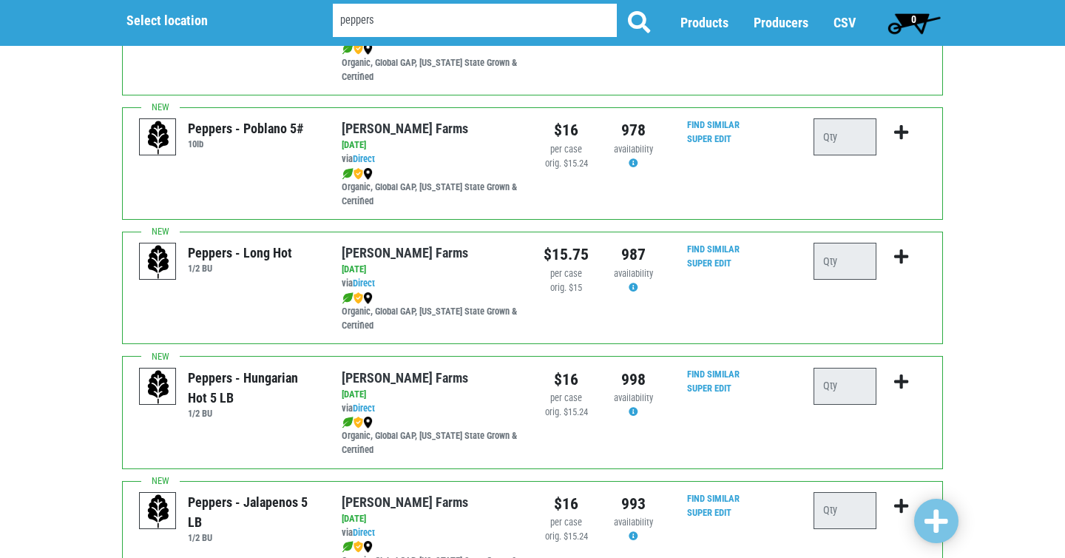
scroll to position [187, 0]
click at [718, 388] on link "Super Edit" at bounding box center [709, 387] width 44 height 11
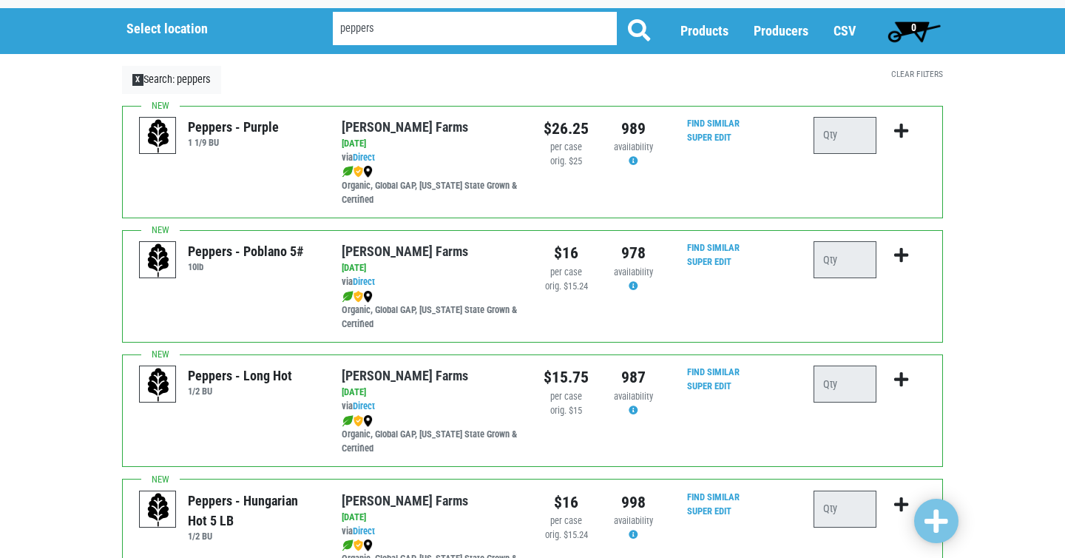
scroll to position [63, 0]
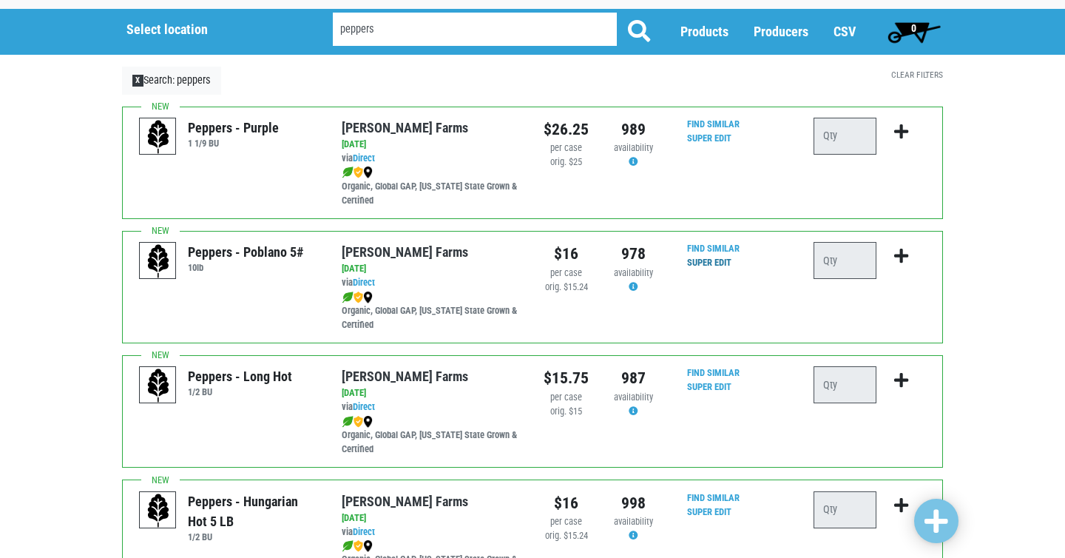
click at [712, 268] on link "Super Edit" at bounding box center [709, 262] width 44 height 11
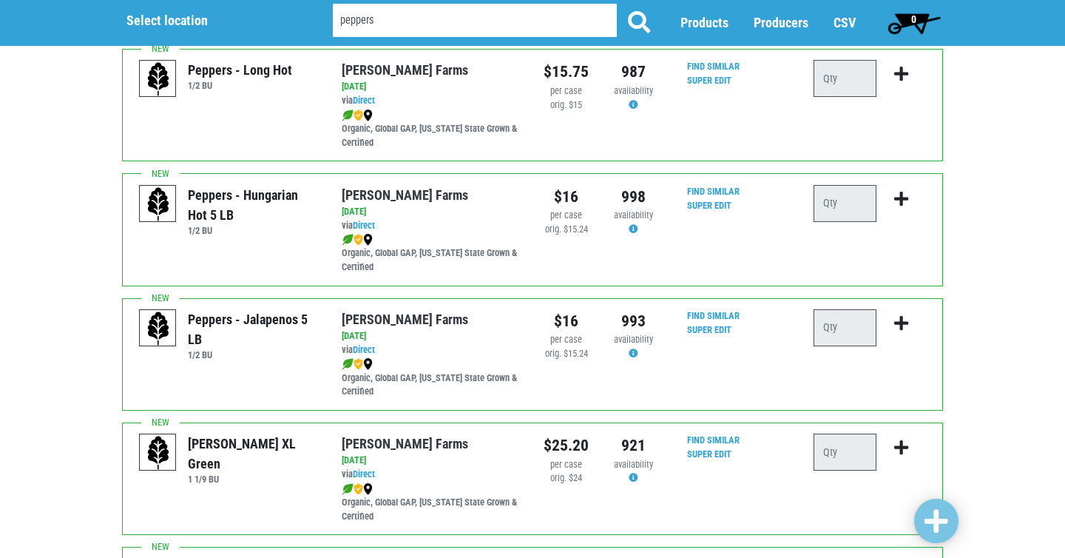
scroll to position [374, 0]
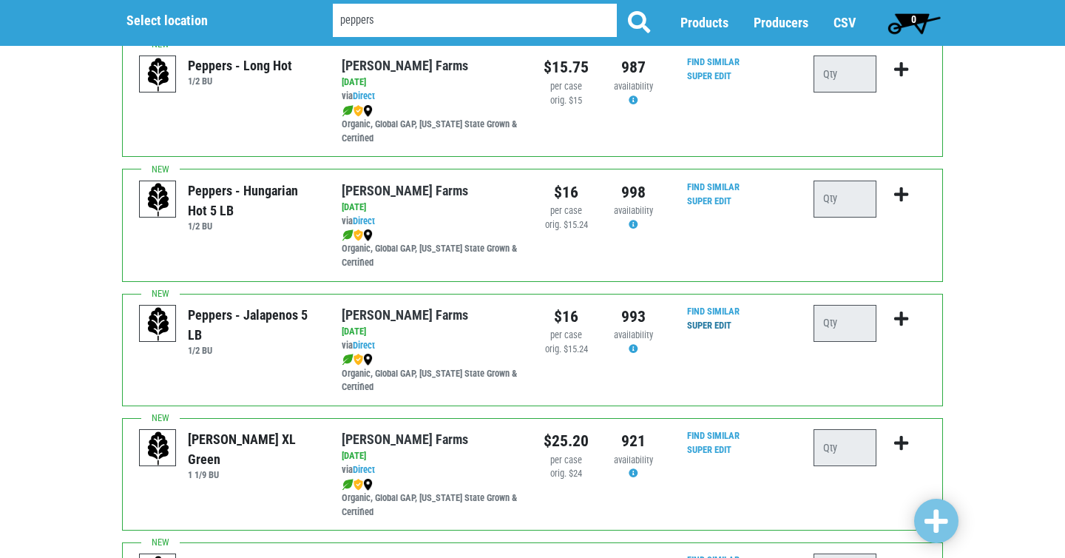
click at [724, 327] on link "Super Edit" at bounding box center [709, 325] width 44 height 11
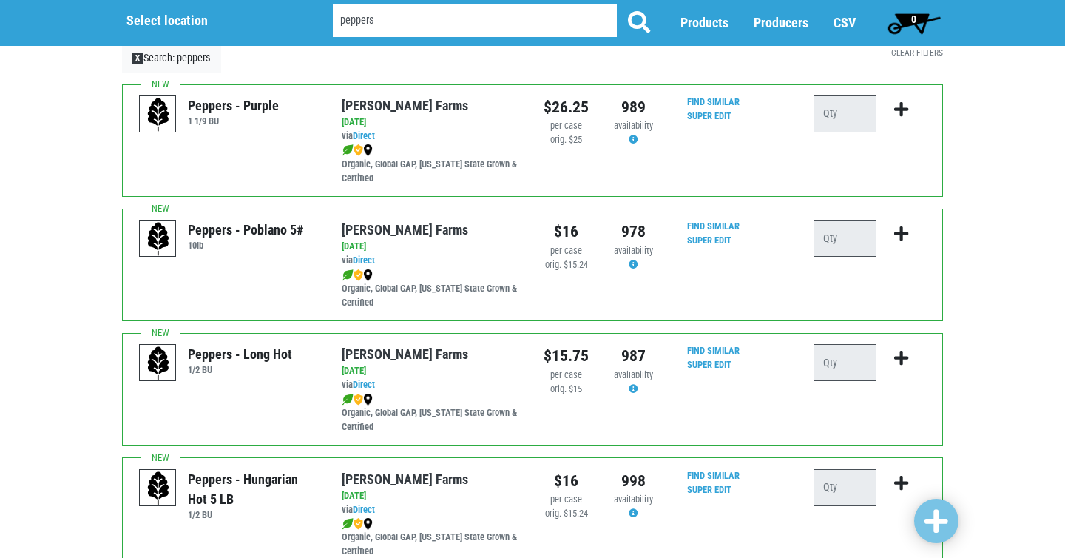
scroll to position [0, 0]
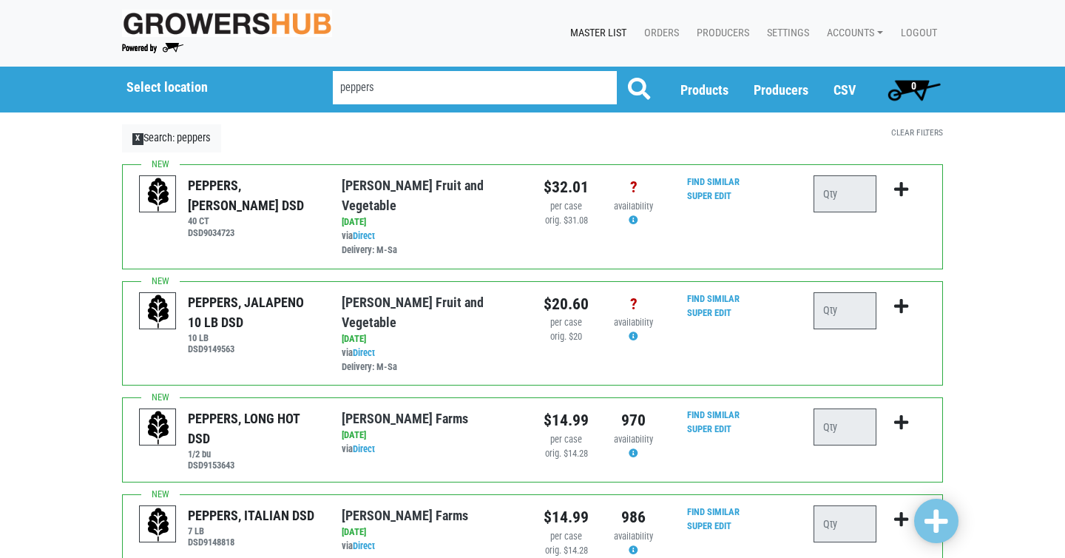
click at [493, 92] on input "peppers" at bounding box center [475, 87] width 284 height 33
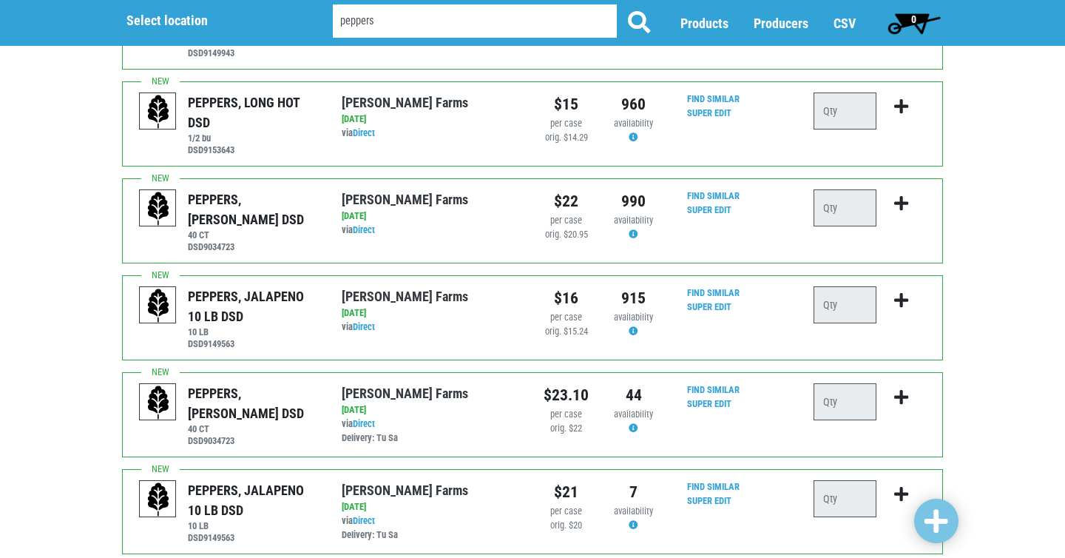
scroll to position [310, 0]
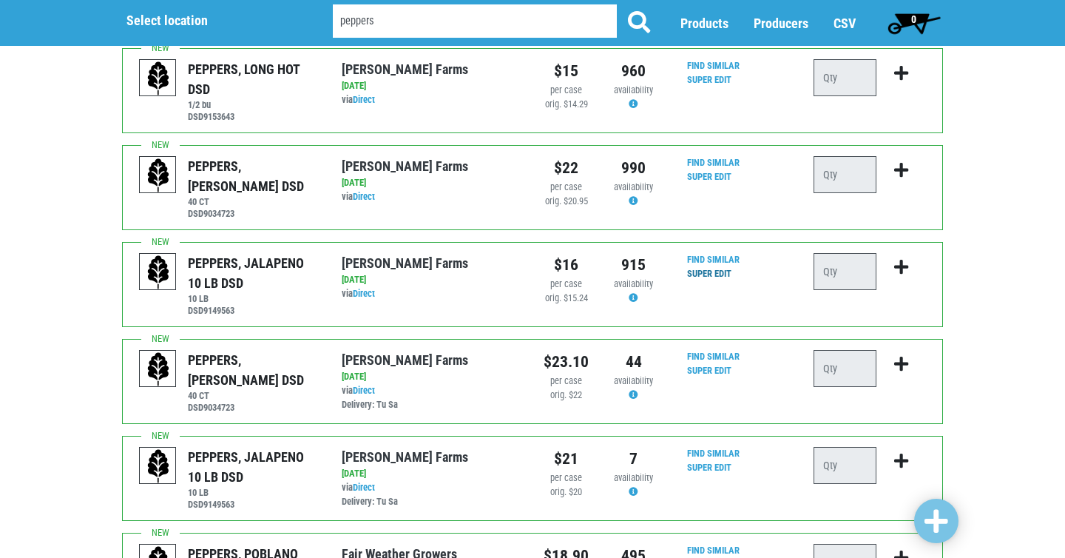
click at [718, 272] on link "Super Edit" at bounding box center [709, 273] width 44 height 11
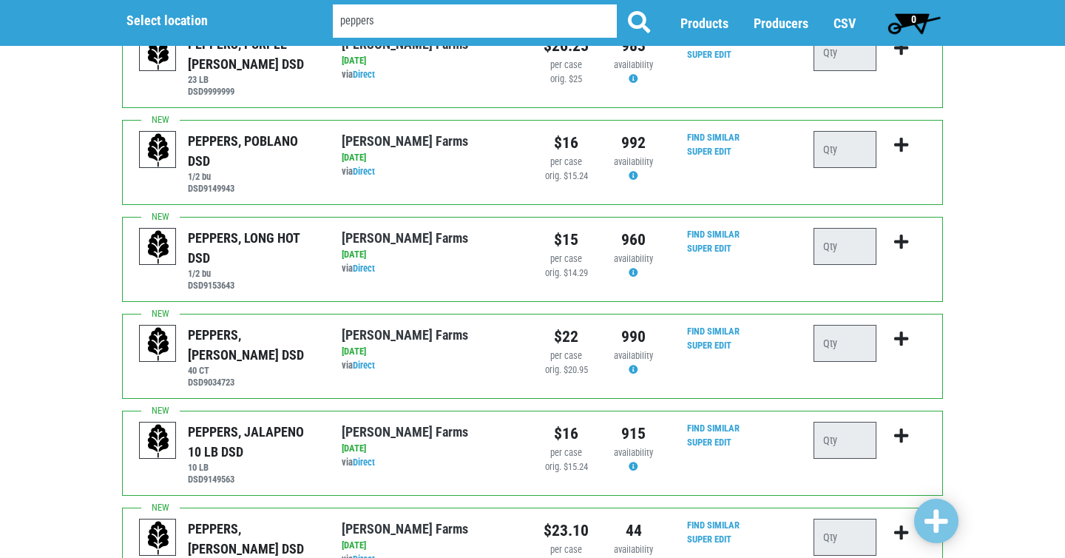
scroll to position [44, 0]
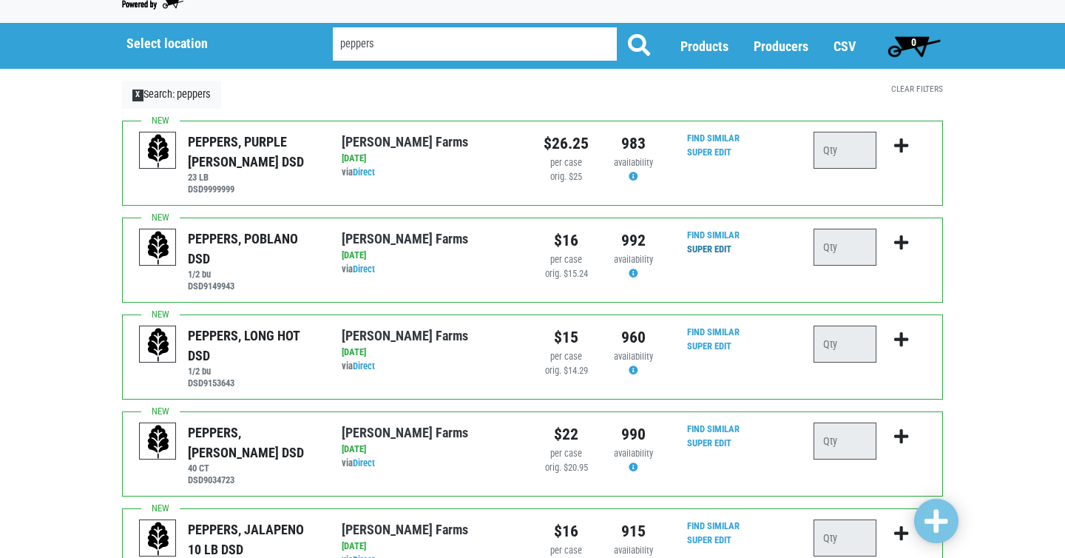
click at [717, 250] on link "Super Edit" at bounding box center [709, 248] width 44 height 11
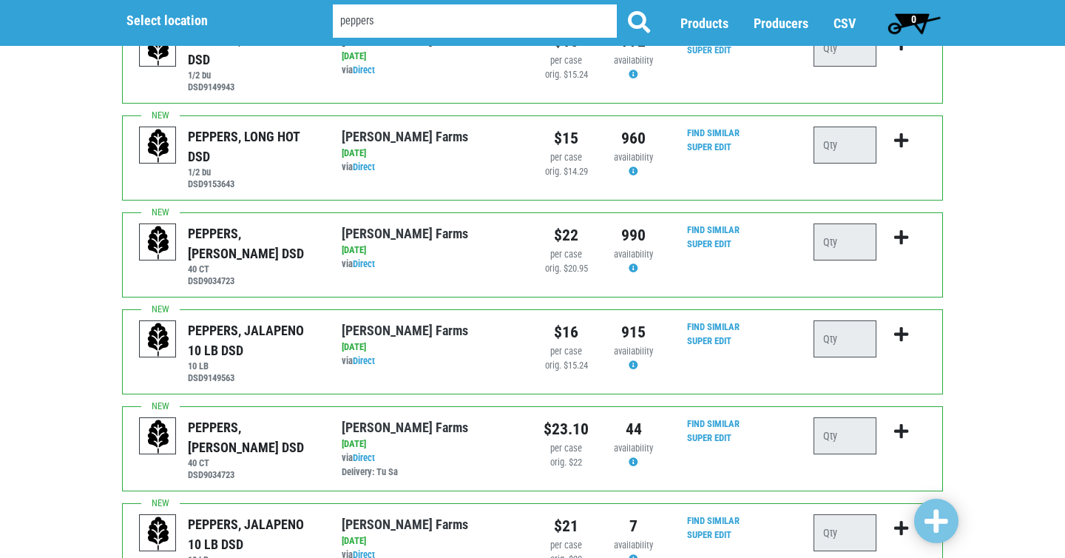
scroll to position [245, 0]
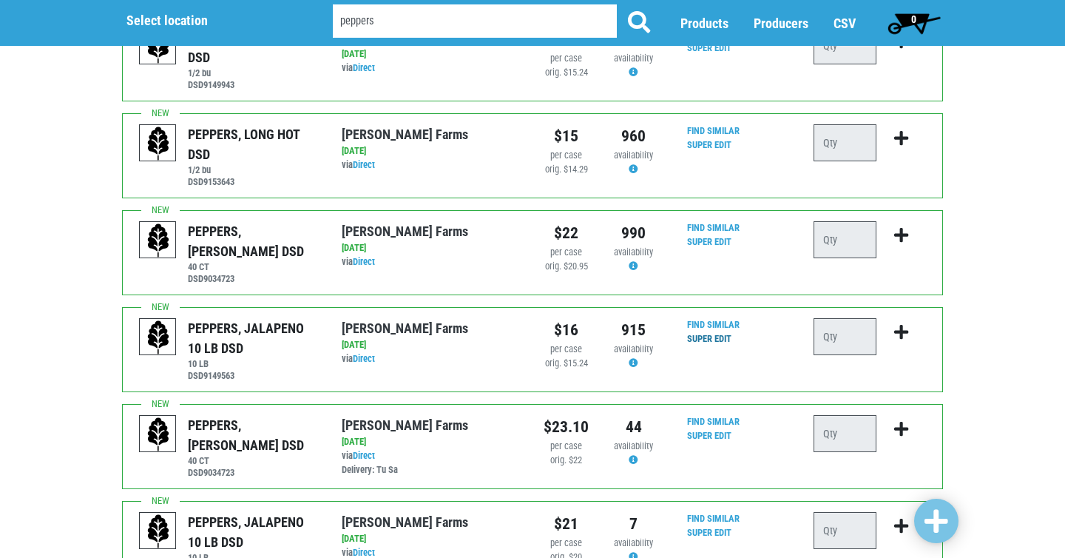
click at [722, 337] on link "Super Edit" at bounding box center [709, 338] width 44 height 11
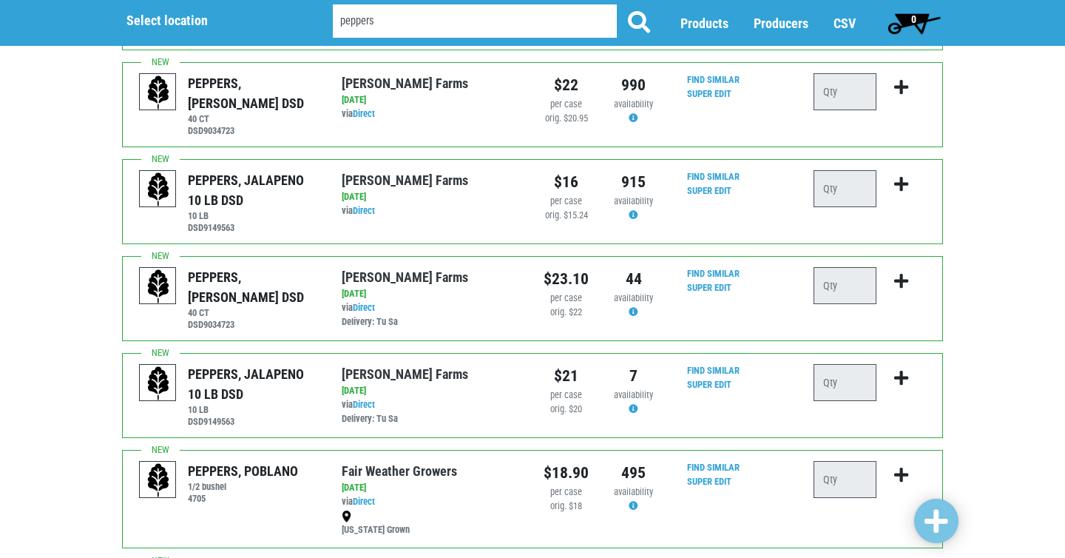
scroll to position [0, 0]
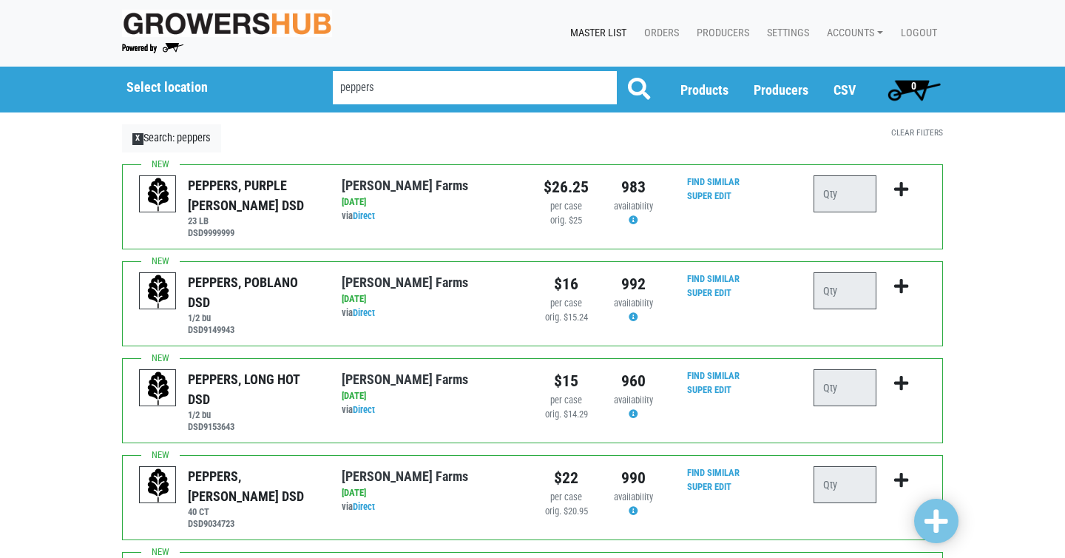
click at [378, 91] on input "peppers" at bounding box center [475, 87] width 284 height 33
type input "[PERSON_NAME]"
click at [616, 71] on button at bounding box center [639, 89] width 46 height 37
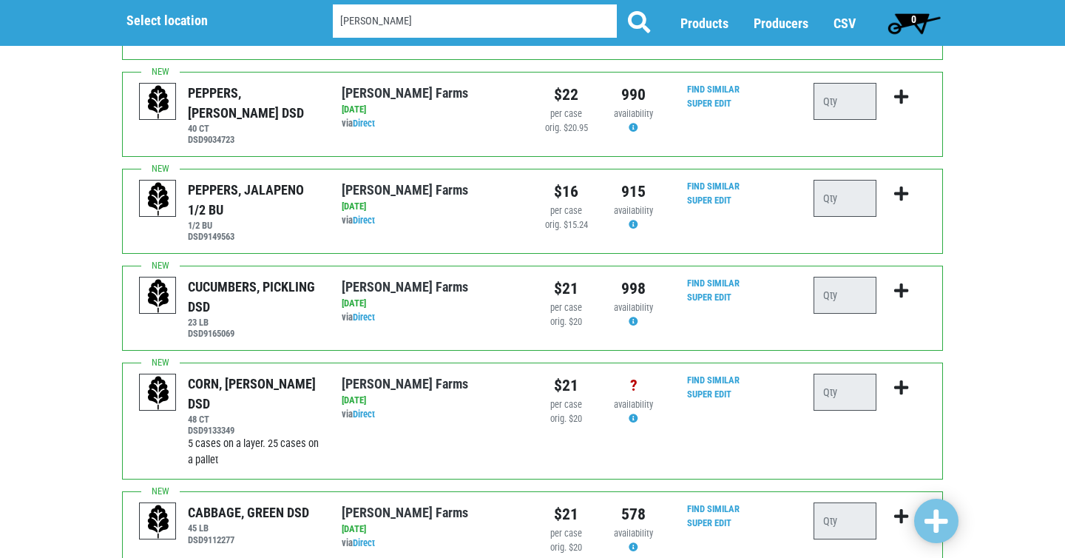
scroll to position [1499, 0]
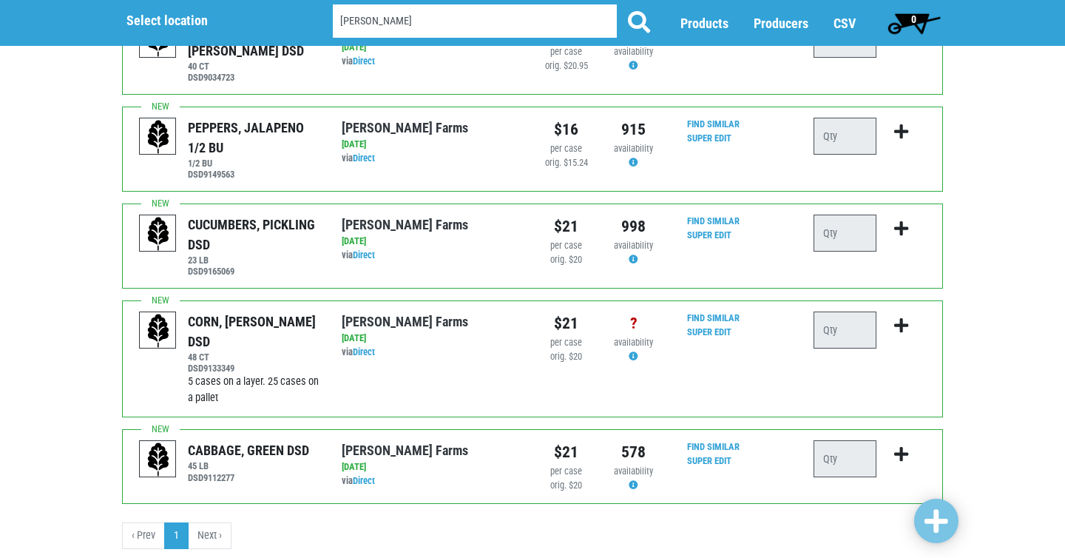
click at [206, 522] on li "Next ›" at bounding box center [210, 535] width 43 height 27
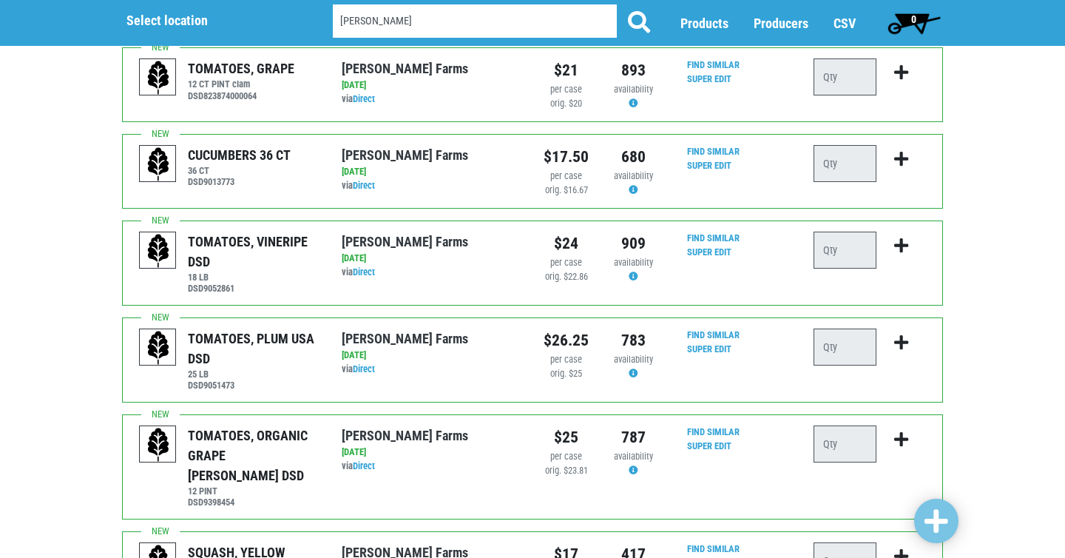
scroll to position [0, 0]
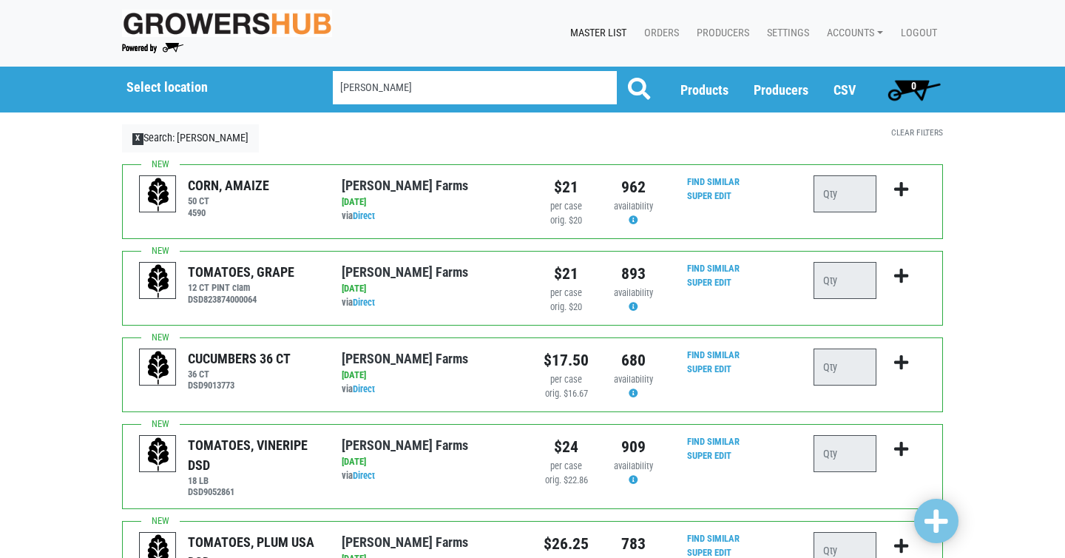
click at [604, 87] on input "[PERSON_NAME]" at bounding box center [475, 87] width 284 height 33
